Goal: Information Seeking & Learning: Learn about a topic

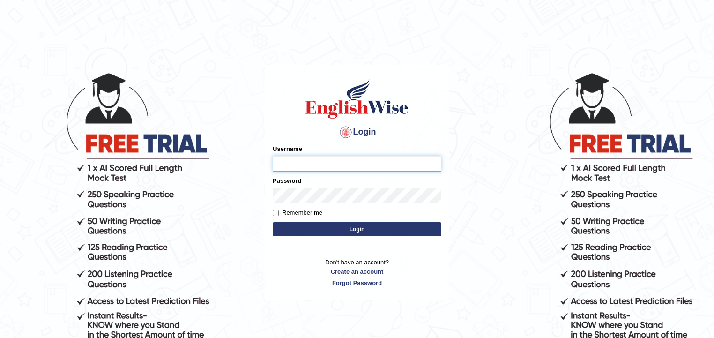
type input "zorbaenglish"
click at [344, 229] on button "Login" at bounding box center [357, 229] width 169 height 14
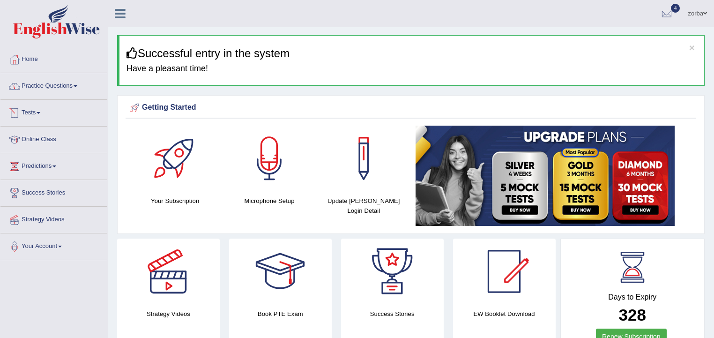
click at [75, 85] on link "Practice Questions" at bounding box center [53, 84] width 107 height 23
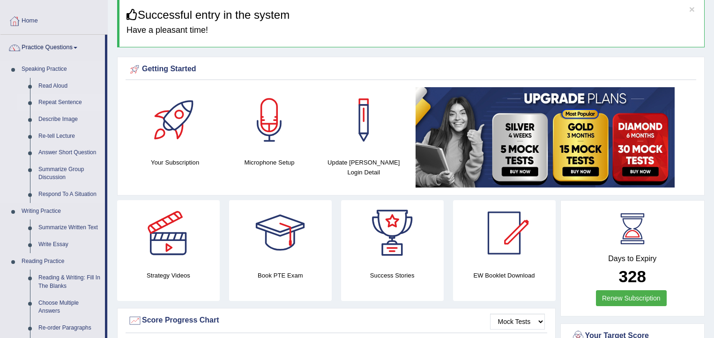
scroll to position [75, 0]
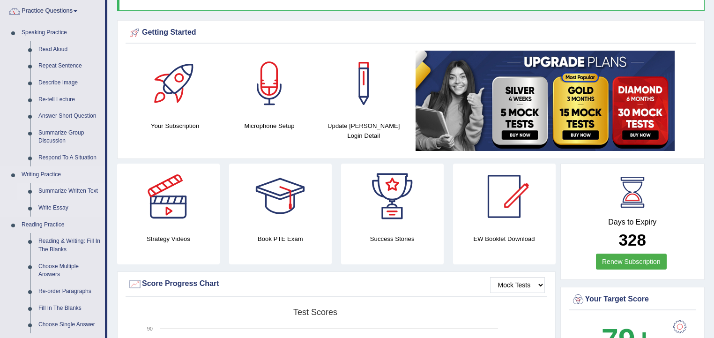
click at [91, 191] on link "Summarize Written Text" at bounding box center [69, 191] width 71 height 17
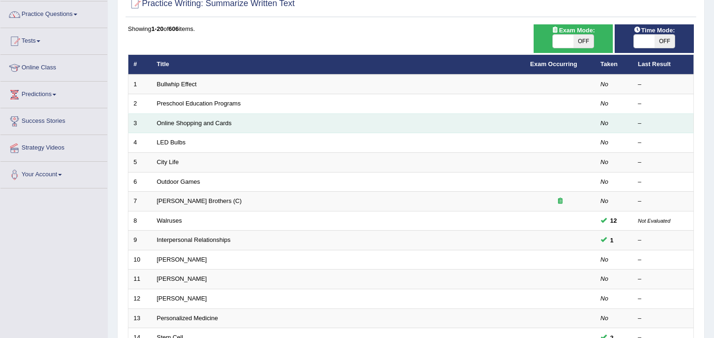
scroll to position [75, 0]
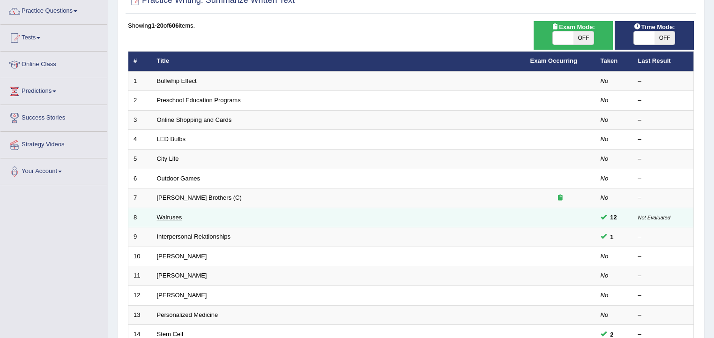
click at [170, 217] on link "Walruses" at bounding box center [169, 217] width 25 height 7
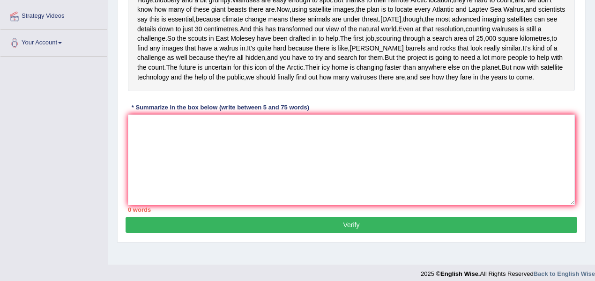
scroll to position [214, 0]
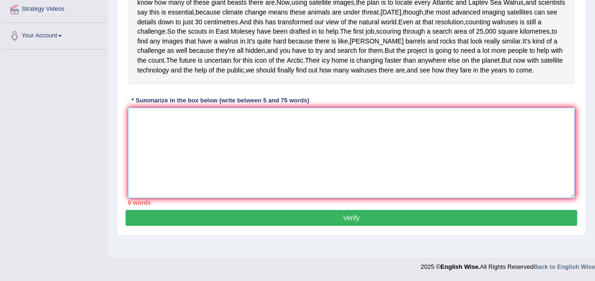
click at [251, 167] on textarea at bounding box center [351, 153] width 447 height 91
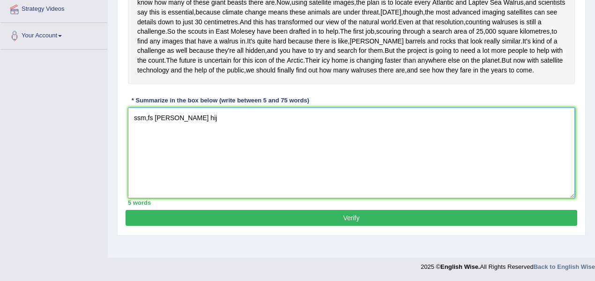
type textarea "ssm,fs [PERSON_NAME] hiji"
drag, startPoint x: 142, startPoint y: 153, endPoint x: 17, endPoint y: 159, distance: 125.2
click at [17, 159] on div "Toggle navigation Home Practice Questions Speaking Practice Read Aloud Repeat S…" at bounding box center [297, 33] width 595 height 487
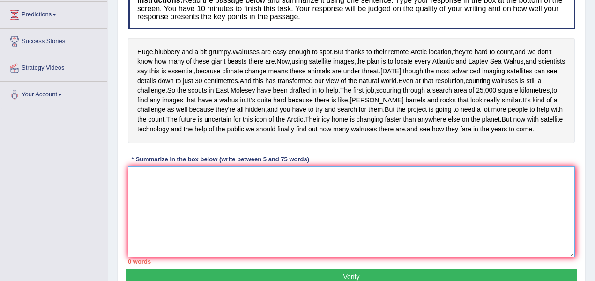
scroll to position [151, 0]
